Goal: Information Seeking & Learning: Learn about a topic

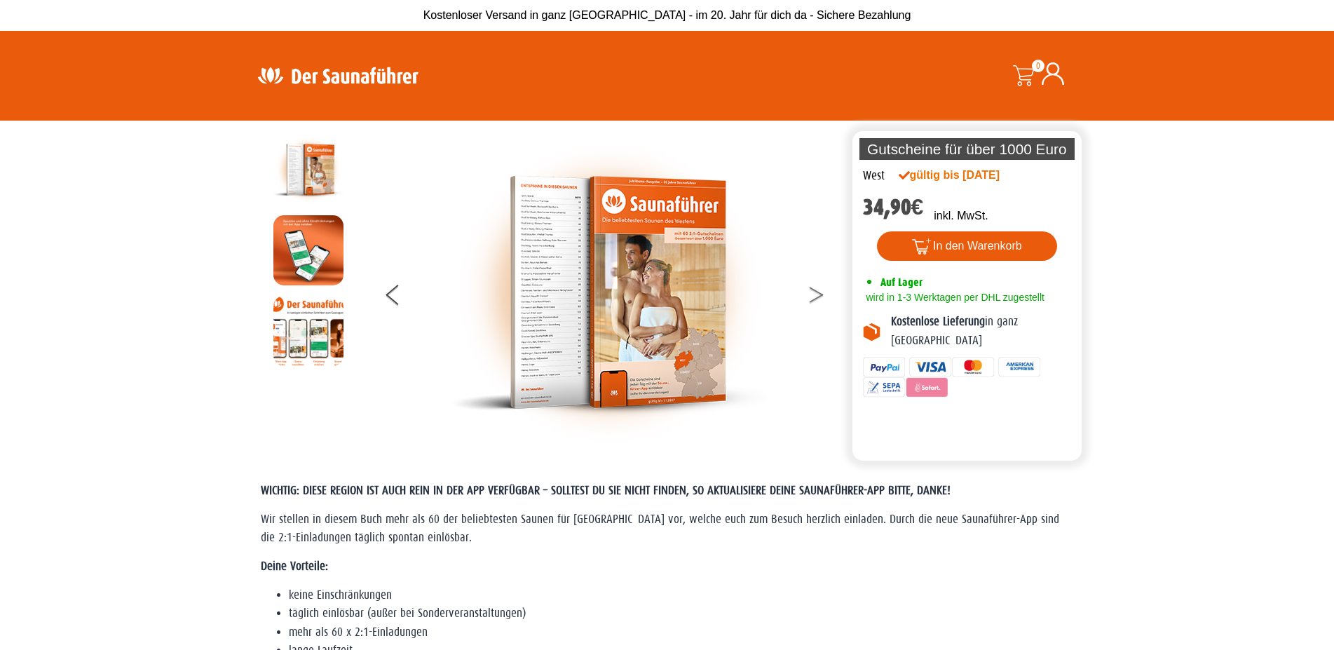
click at [815, 297] on button at bounding box center [825, 297] width 35 height 35
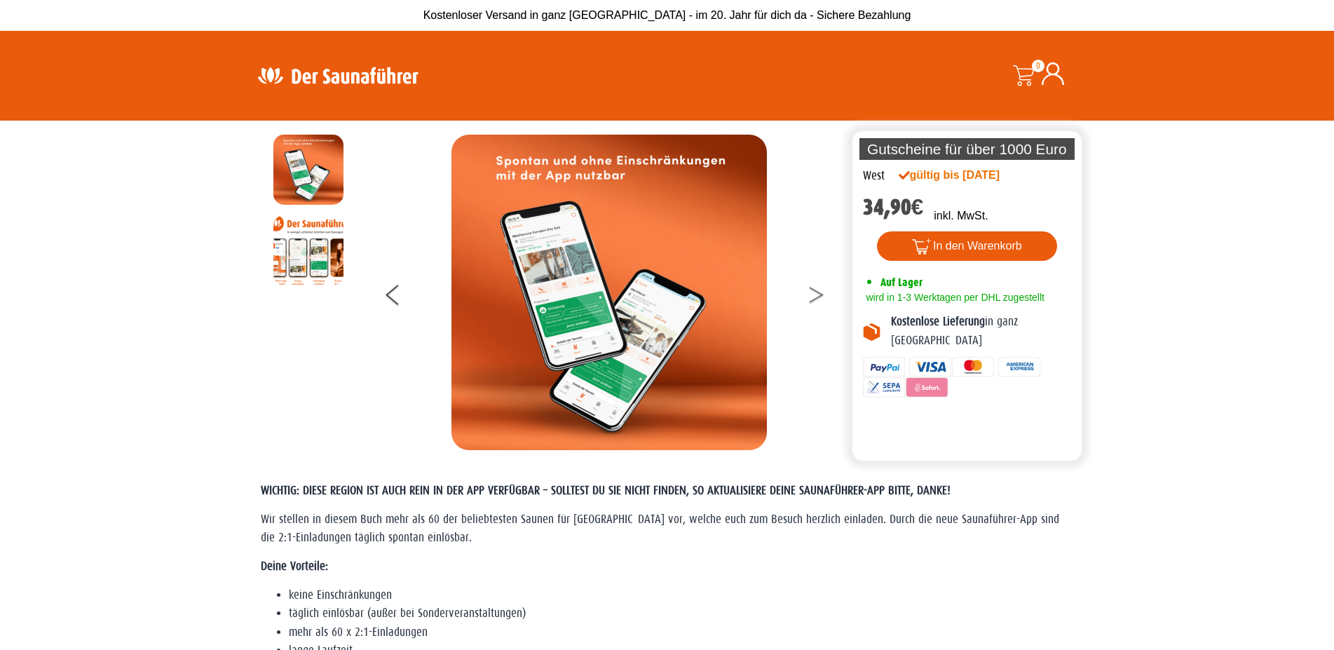
click at [819, 299] on button at bounding box center [825, 297] width 35 height 35
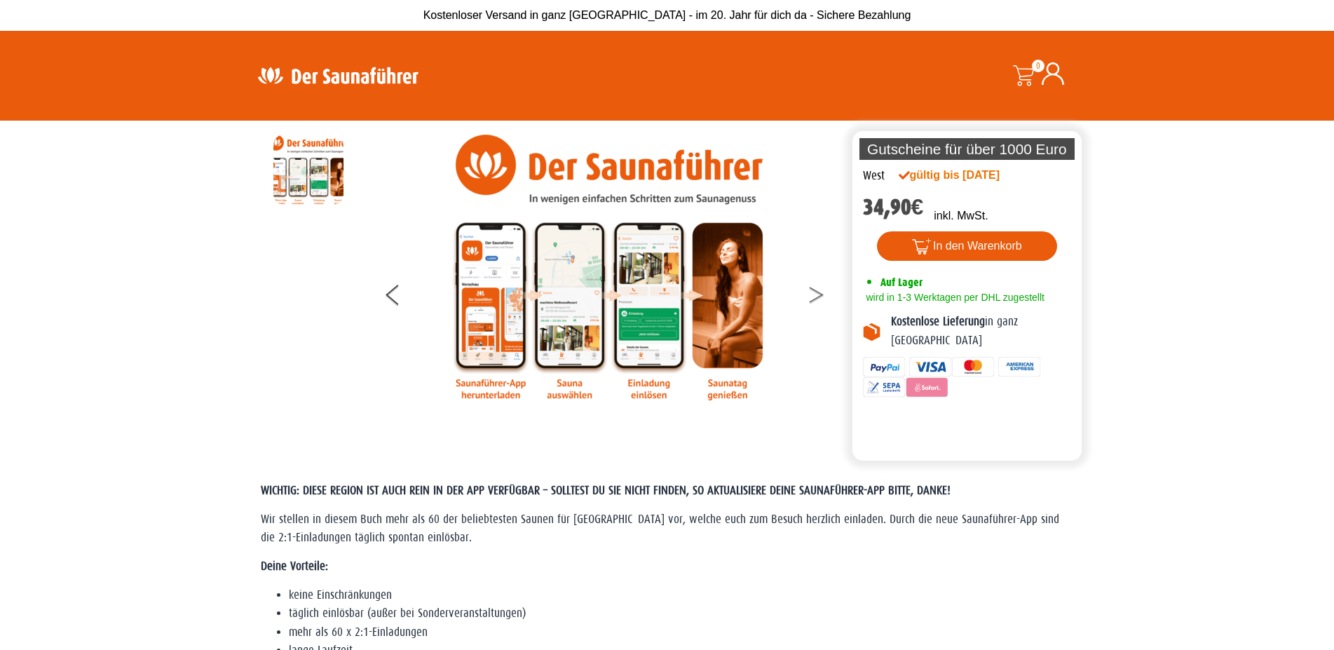
click at [819, 299] on button at bounding box center [825, 297] width 35 height 35
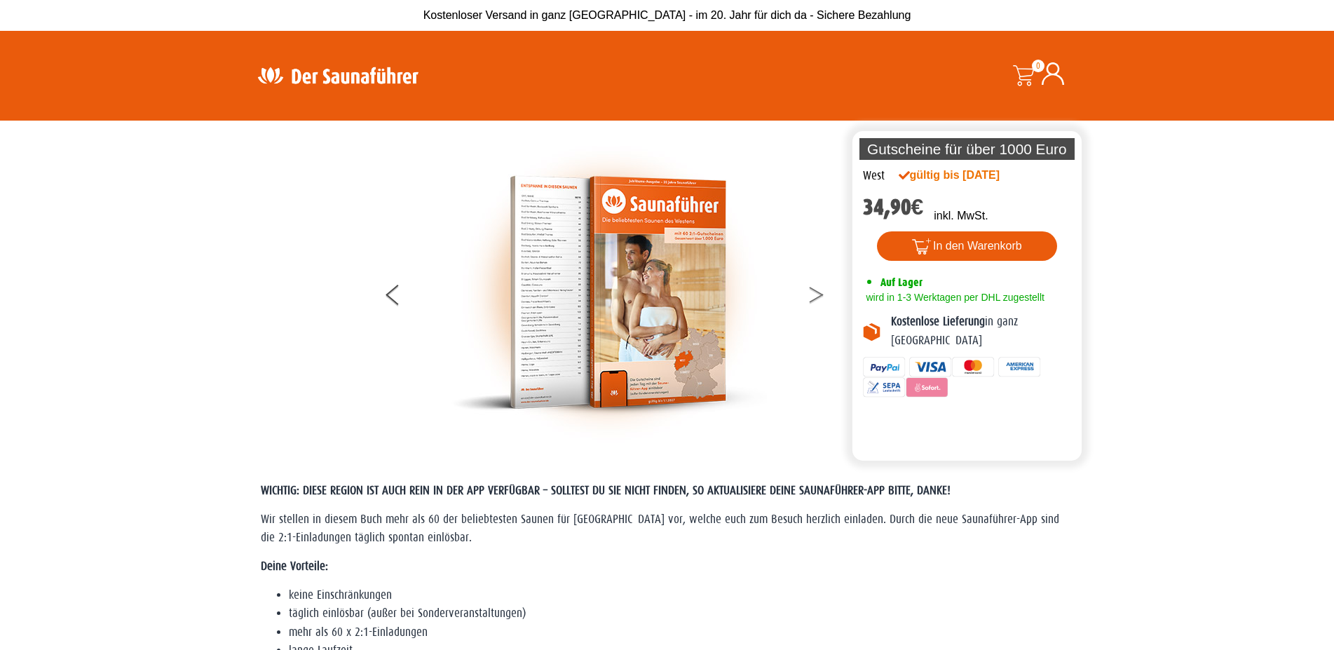
click at [819, 299] on button at bounding box center [825, 297] width 35 height 35
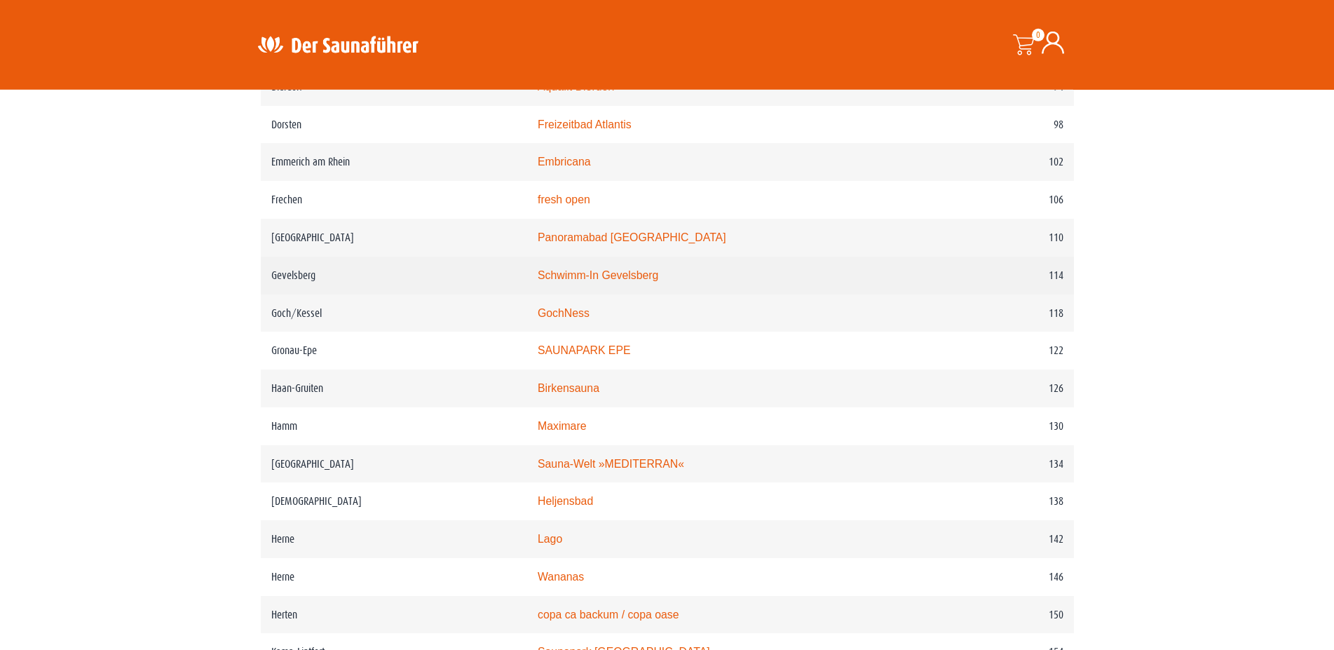
scroll to position [1430, 0]
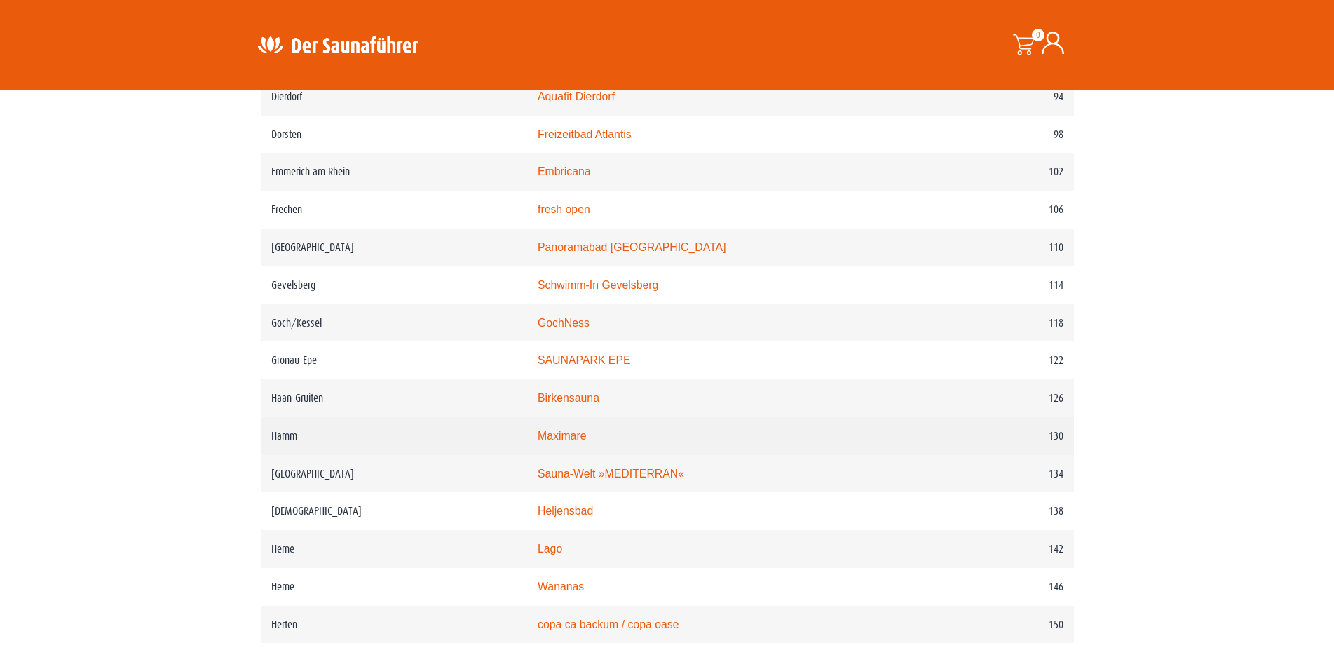
click at [578, 442] on link "Maximare" at bounding box center [562, 436] width 48 height 12
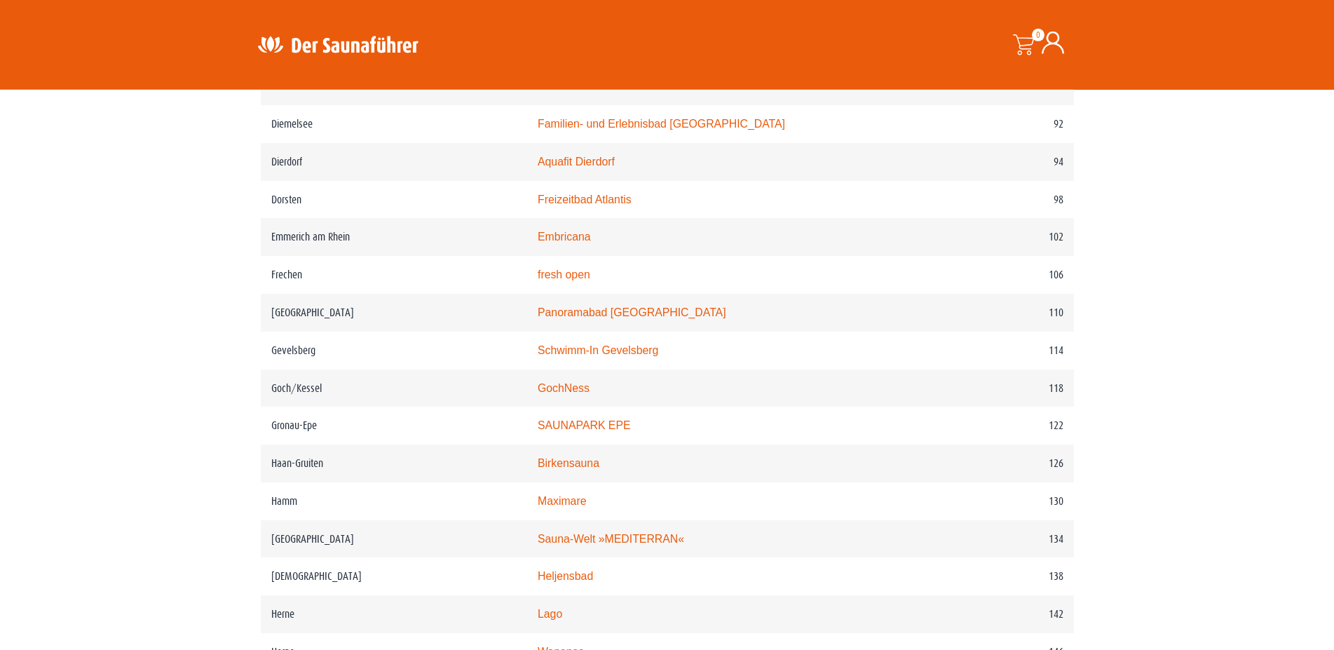
scroll to position [1401, 0]
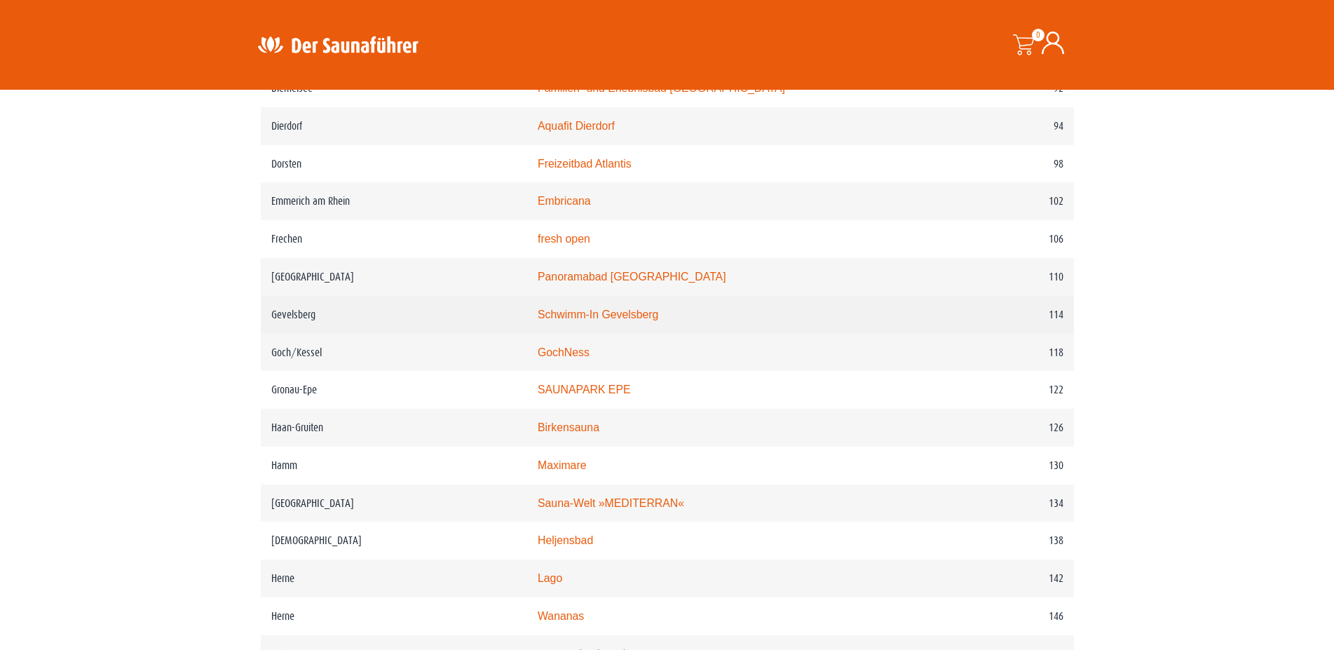
click at [602, 320] on link "Schwimm-In Gevelsberg" at bounding box center [598, 314] width 121 height 12
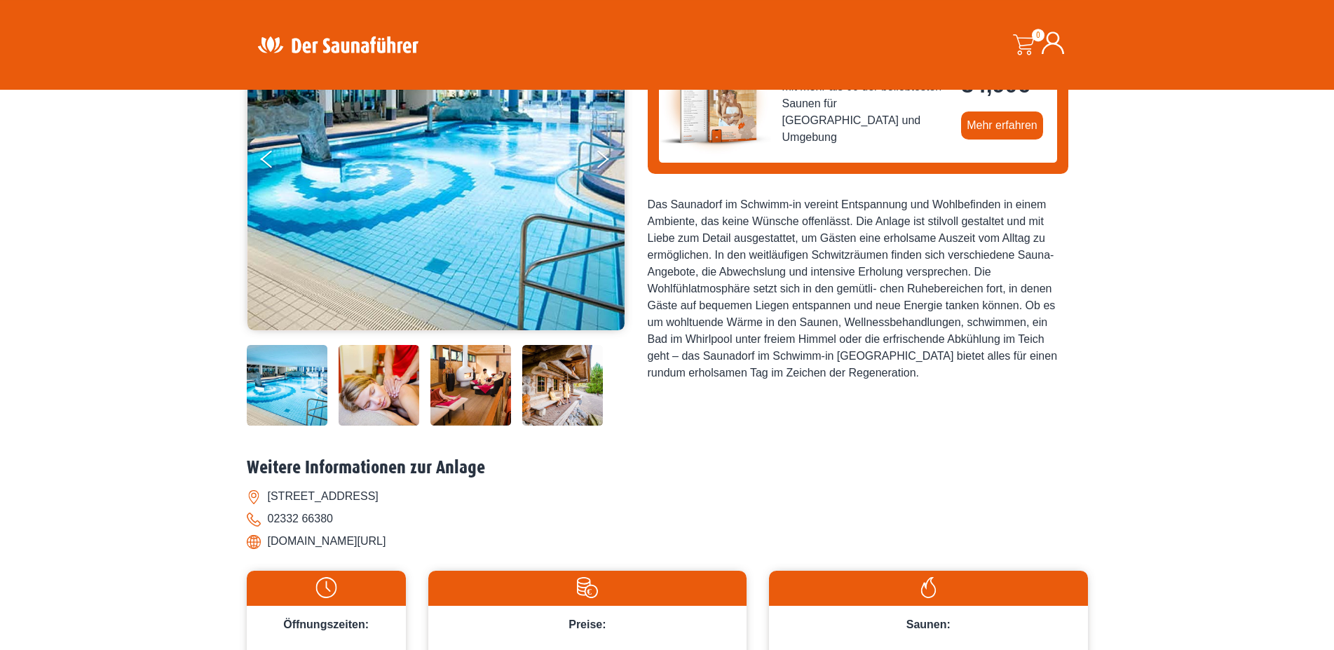
scroll to position [215, 0]
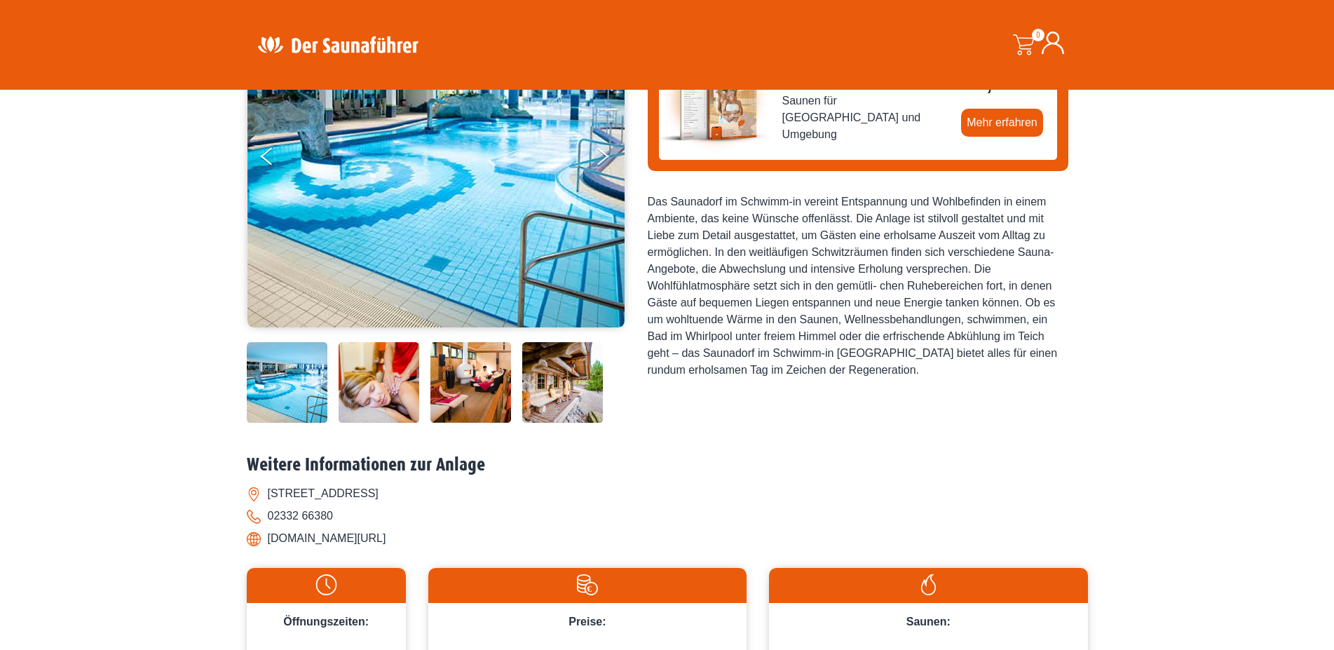
drag, startPoint x: 384, startPoint y: 381, endPoint x: 441, endPoint y: 381, distance: 56.8
click at [385, 381] on img at bounding box center [379, 382] width 81 height 81
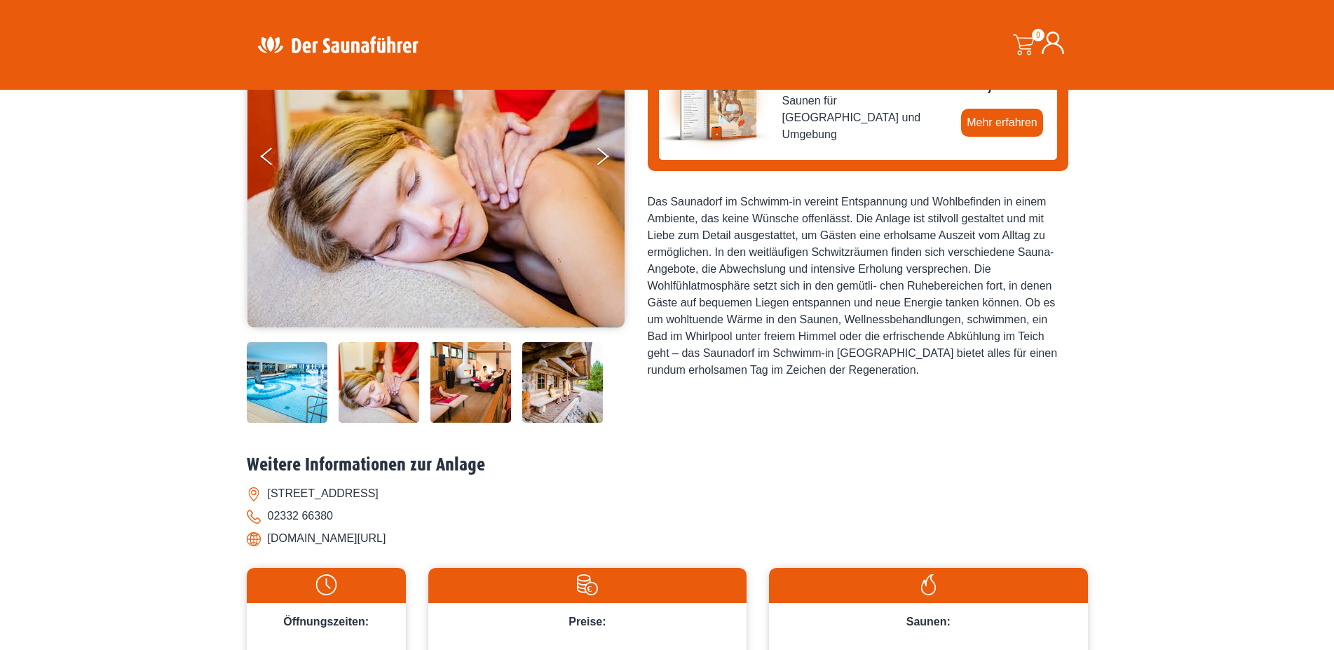
click at [468, 380] on img at bounding box center [470, 382] width 81 height 81
click at [569, 391] on img at bounding box center [562, 382] width 81 height 81
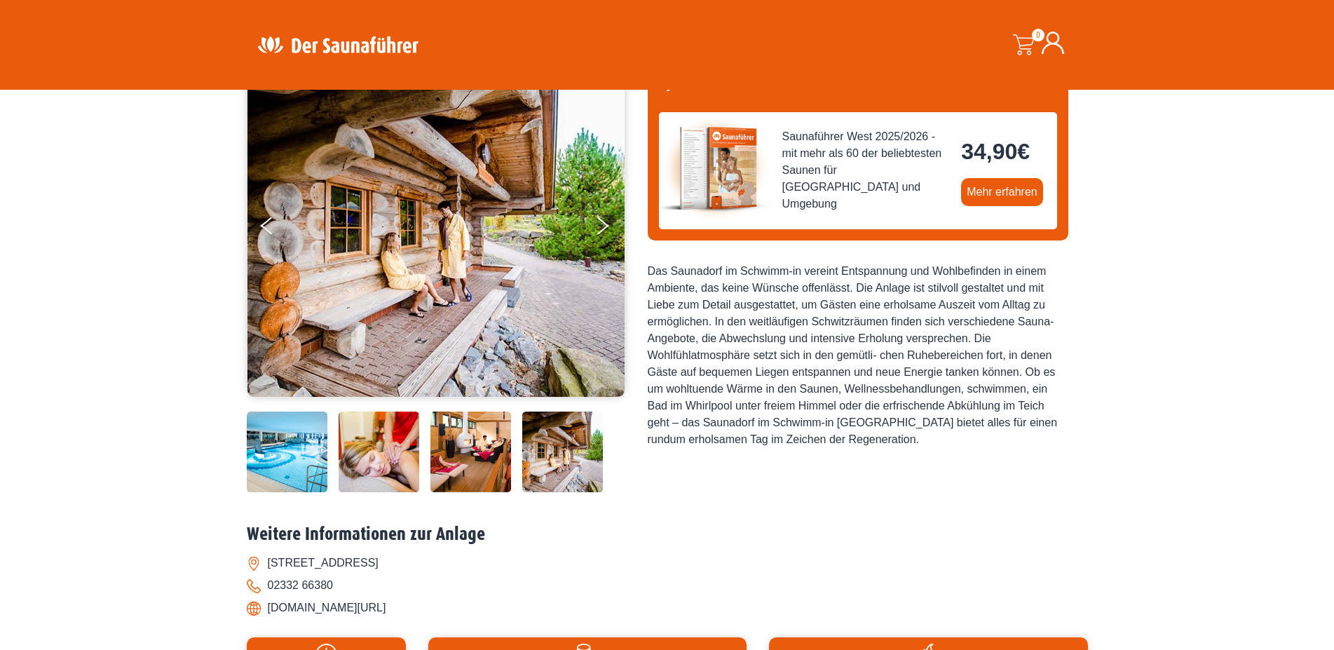
scroll to position [143, 0]
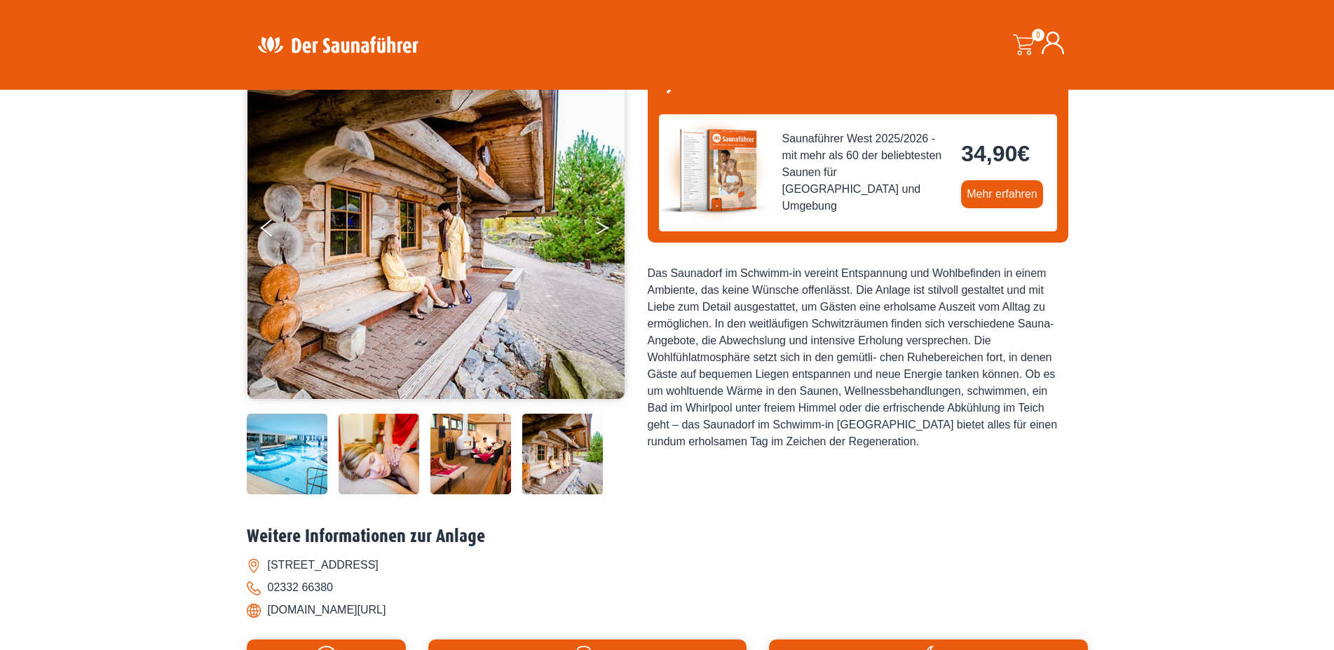
click at [606, 229] on icon "Next" at bounding box center [602, 230] width 13 height 8
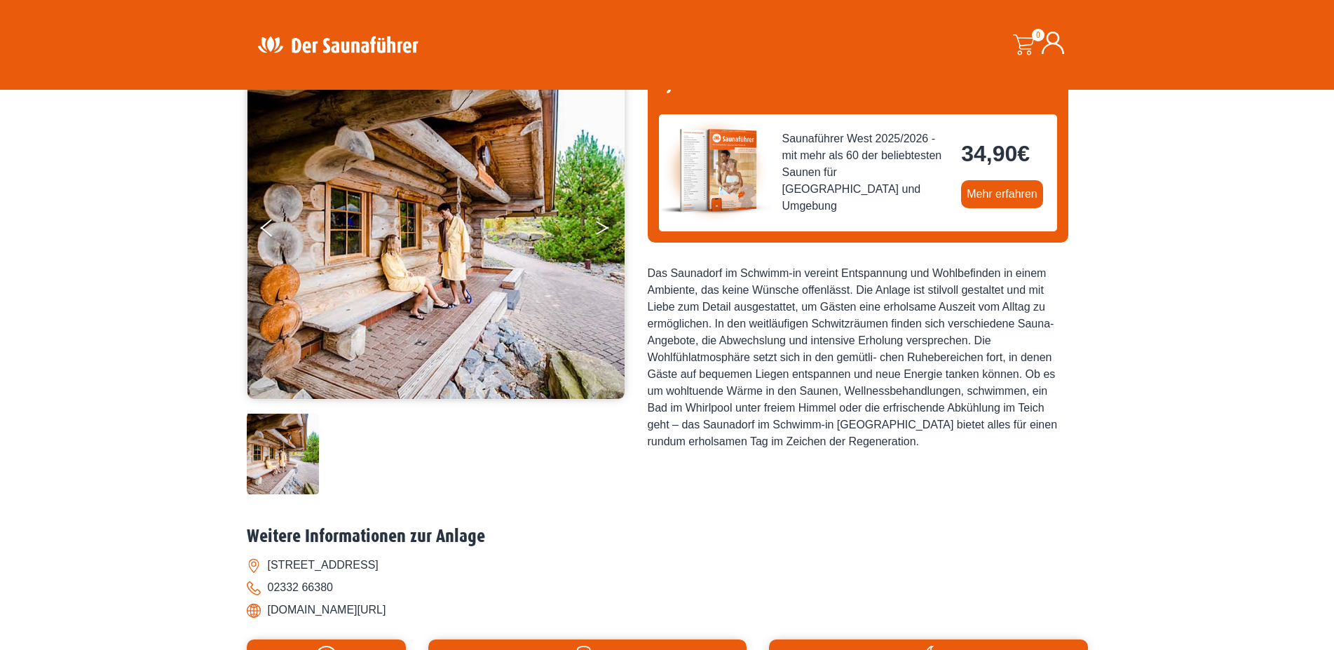
click at [606, 229] on icon "Next" at bounding box center [602, 230] width 13 height 8
click at [265, 231] on button "Previous" at bounding box center [278, 230] width 35 height 35
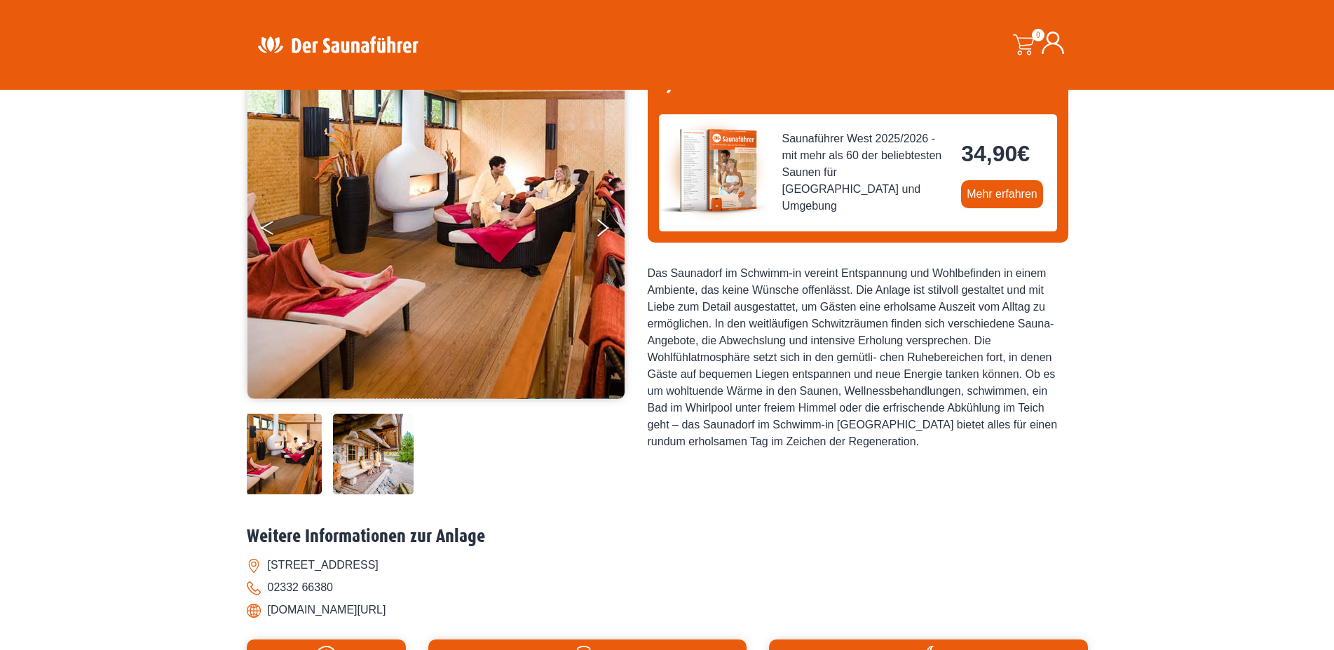
click at [265, 231] on button "Previous" at bounding box center [278, 230] width 35 height 35
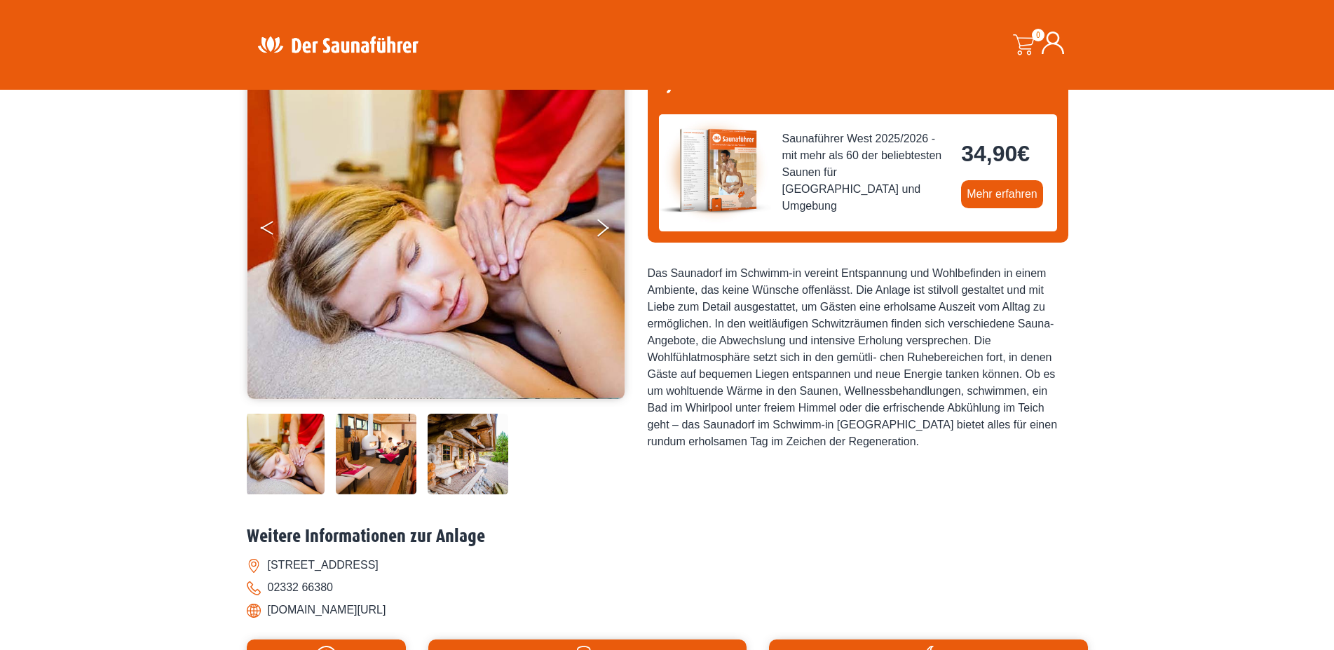
click at [265, 231] on button "Previous" at bounding box center [278, 230] width 35 height 35
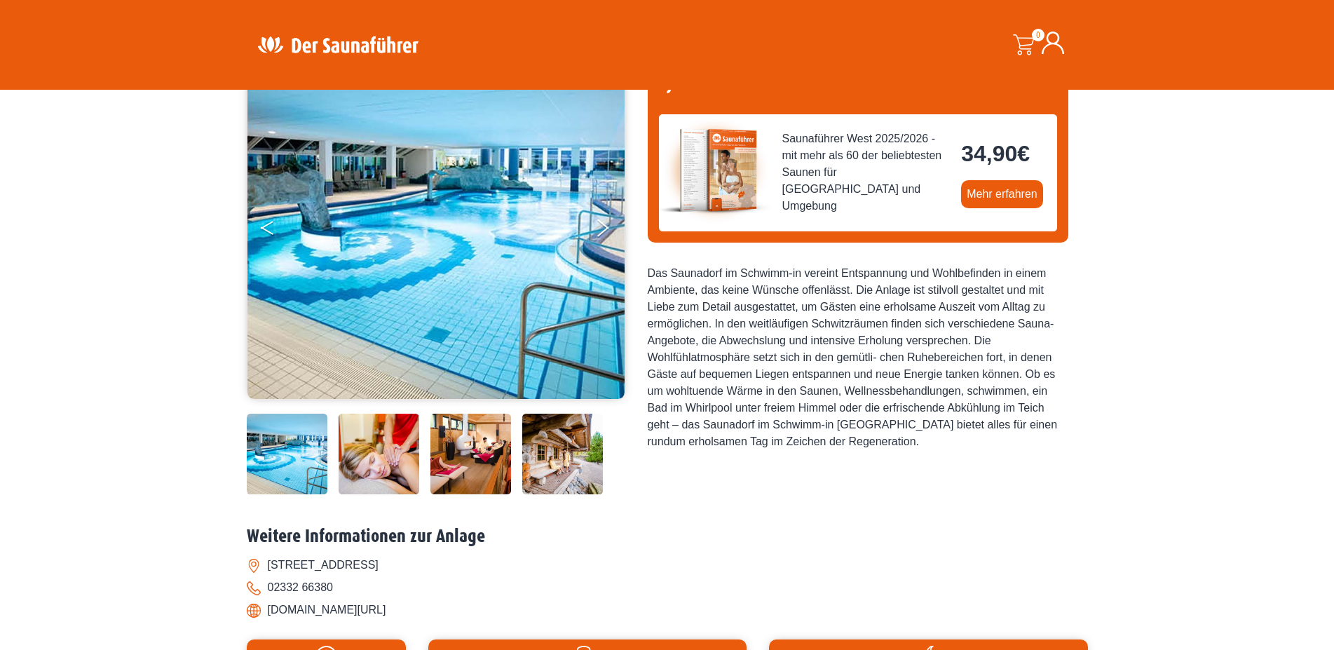
click at [265, 231] on button "Previous" at bounding box center [278, 230] width 35 height 35
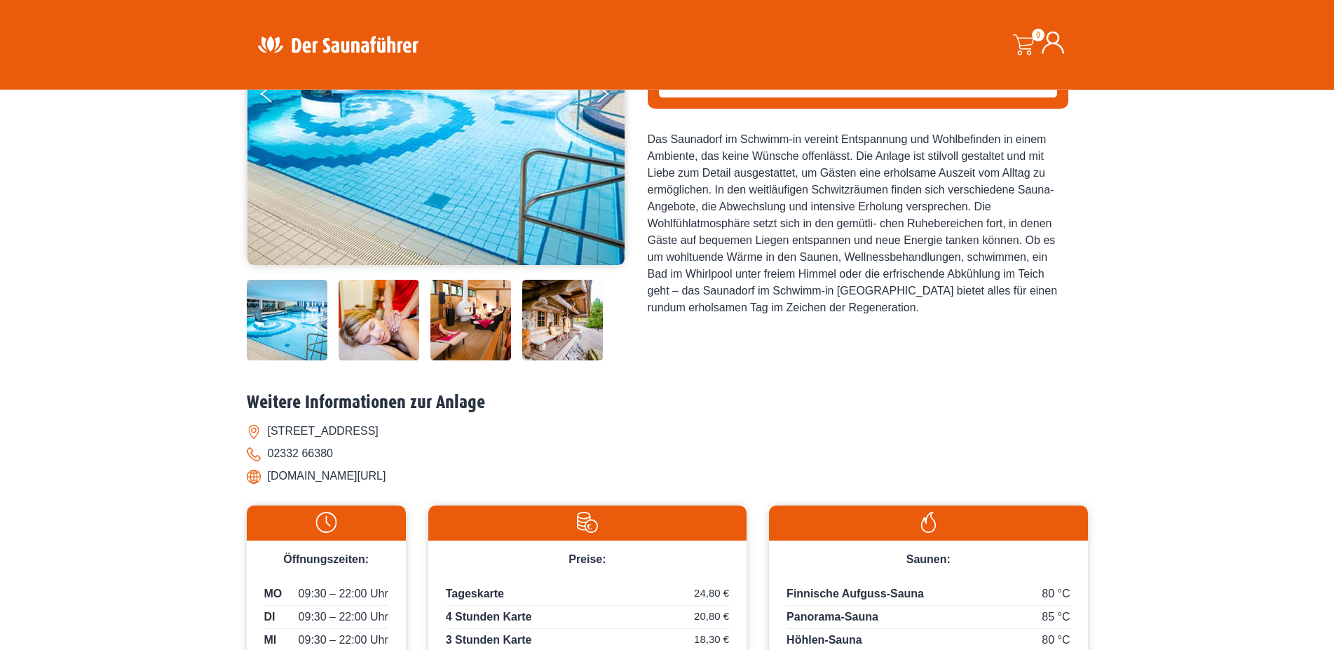
scroll to position [0, 0]
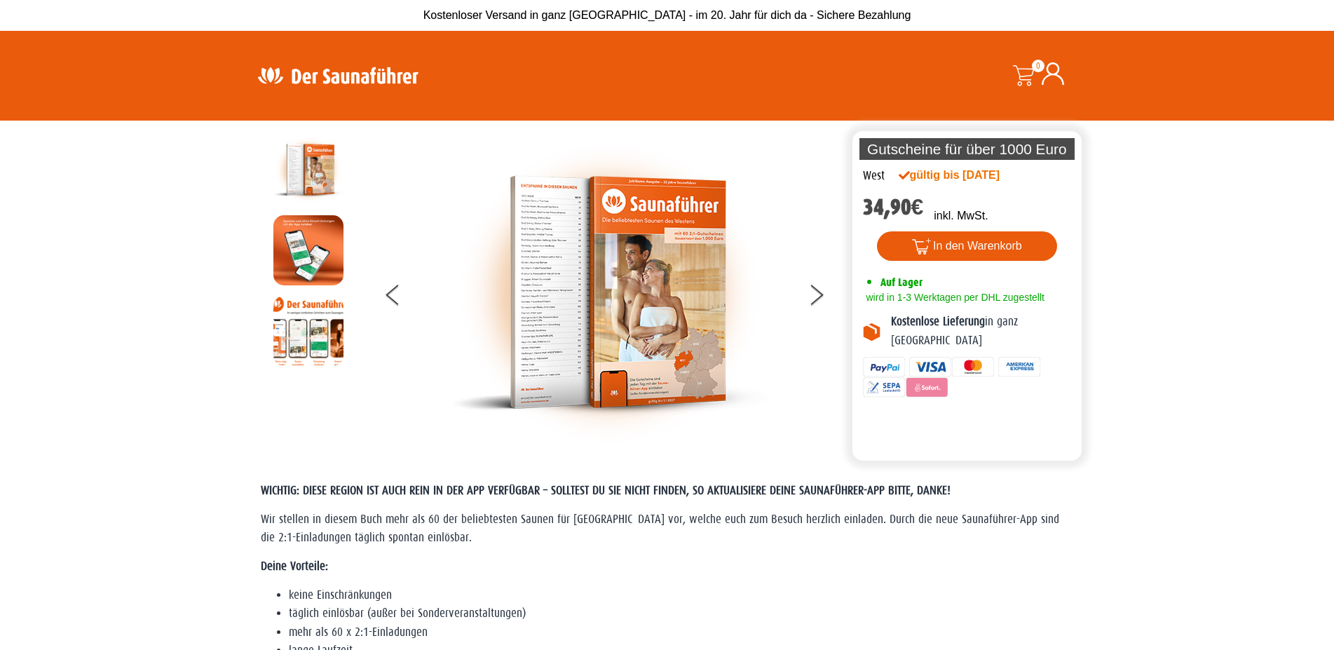
click at [342, 73] on img at bounding box center [338, 75] width 182 height 27
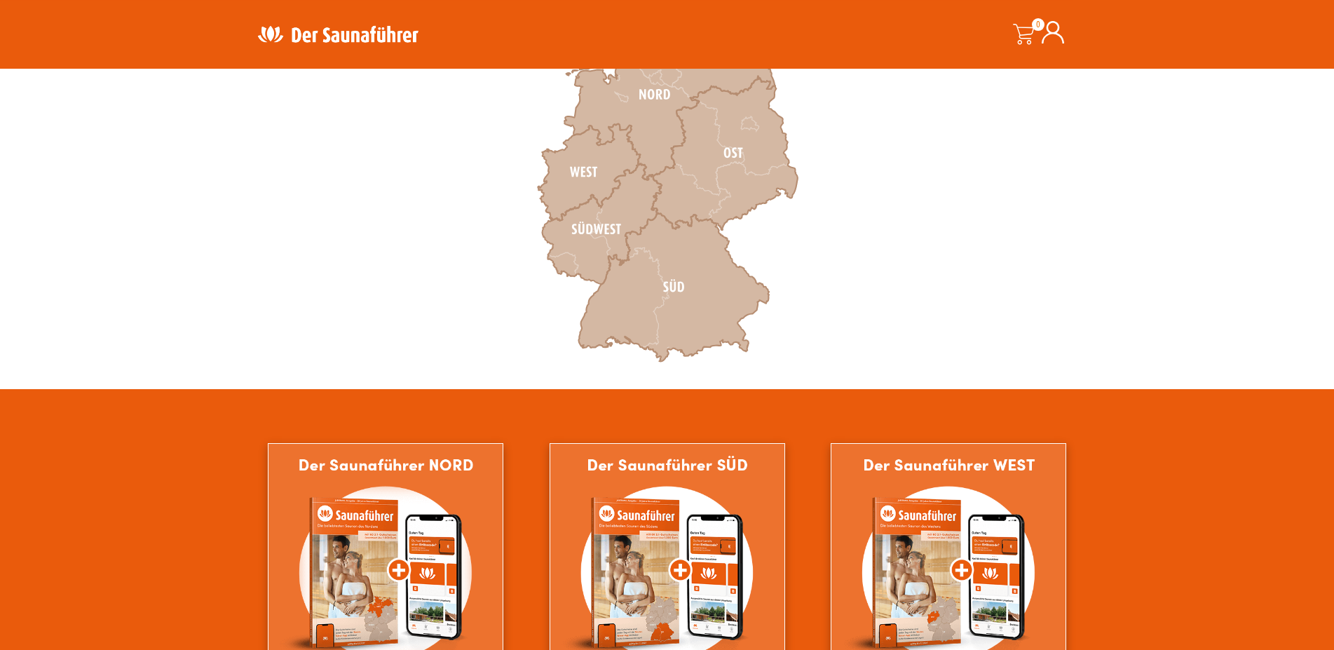
scroll to position [501, 0]
